Goal: Check status: Check status

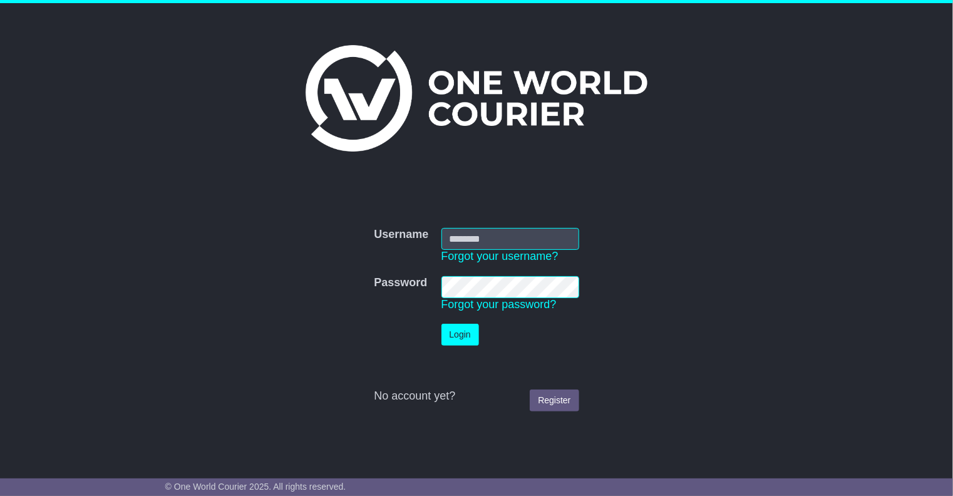
type input "**********"
click at [456, 333] on button "Login" at bounding box center [461, 335] width 38 height 22
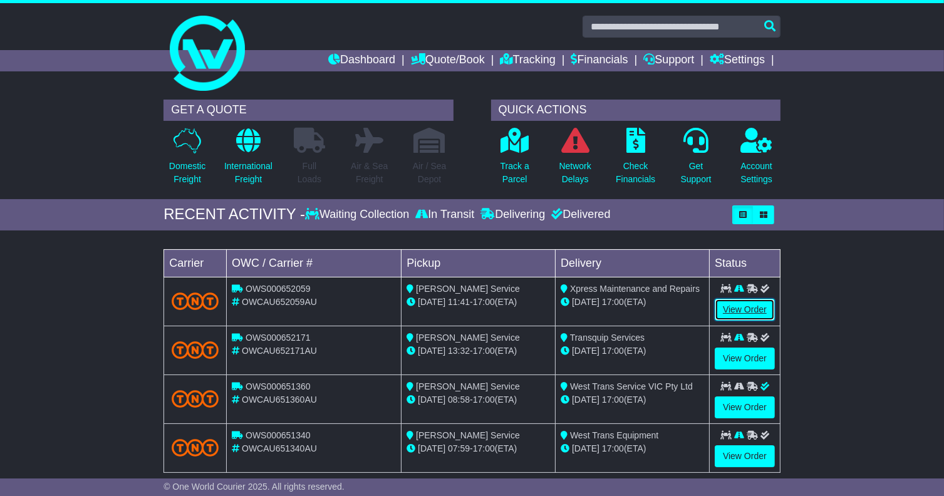
click at [734, 315] on link "View Order" at bounding box center [745, 310] width 60 height 22
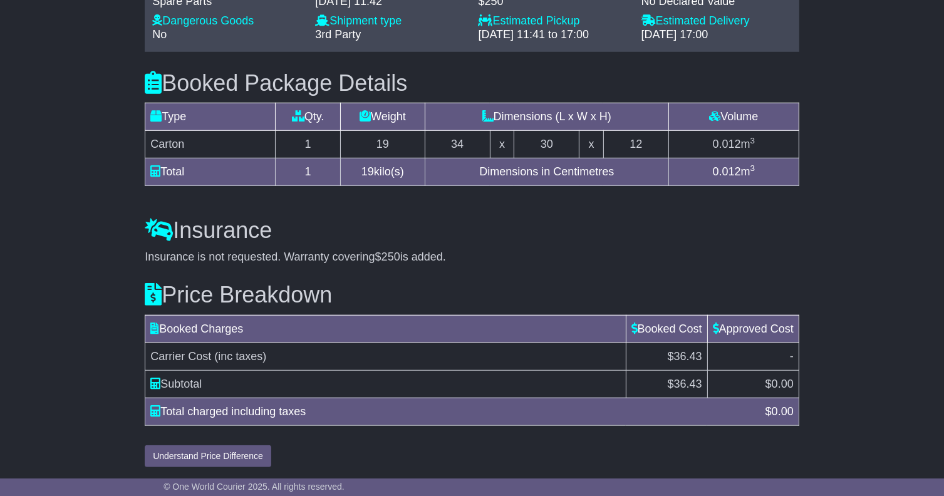
scroll to position [862, 0]
